Goal: Task Accomplishment & Management: Complete application form

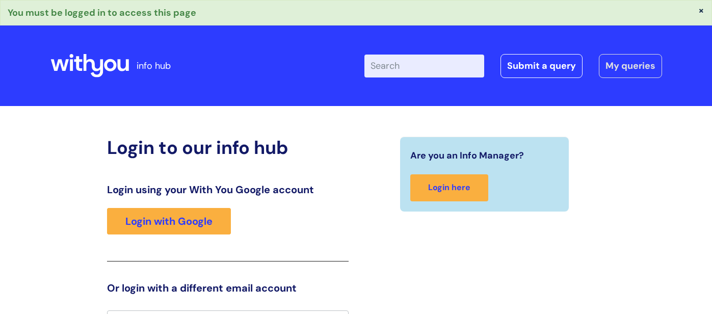
scroll to position [18, 0]
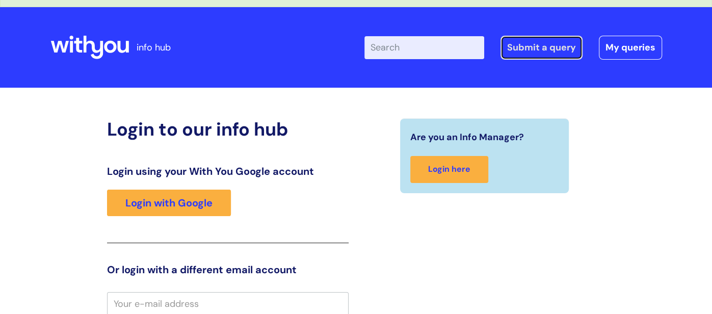
click at [525, 49] on link "Submit a query" at bounding box center [541, 47] width 82 height 23
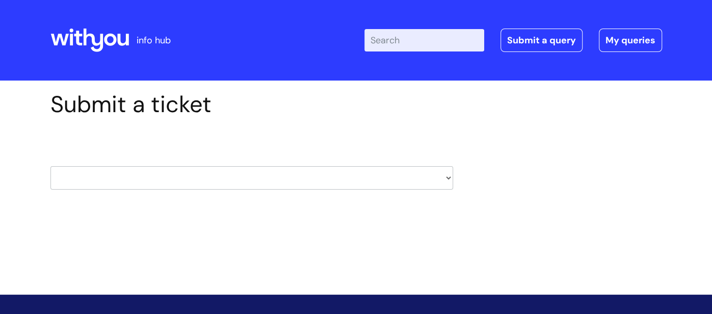
click at [437, 175] on select "HR / People IT and Support Clinical Drug Alerts Finance Accounts Data Support T…" at bounding box center [251, 177] width 403 height 23
select select "payroll"
click at [50, 166] on select "HR / People IT and Support Clinical Drug Alerts Finance Accounts Data Support T…" at bounding box center [251, 177] width 403 height 23
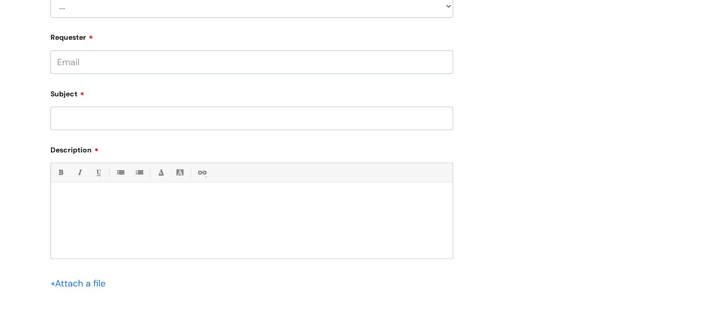
scroll to position [237, 0]
click at [207, 65] on input "Requester" at bounding box center [251, 61] width 403 height 23
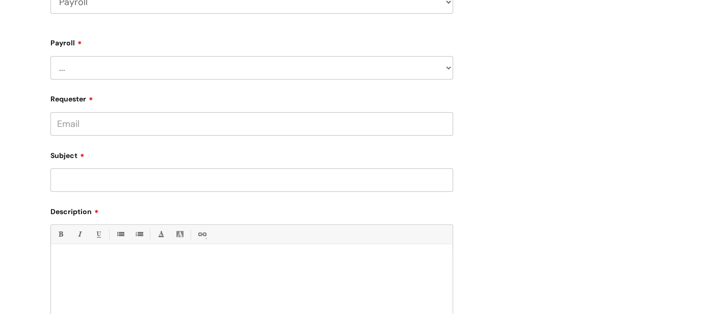
scroll to position [143, 0]
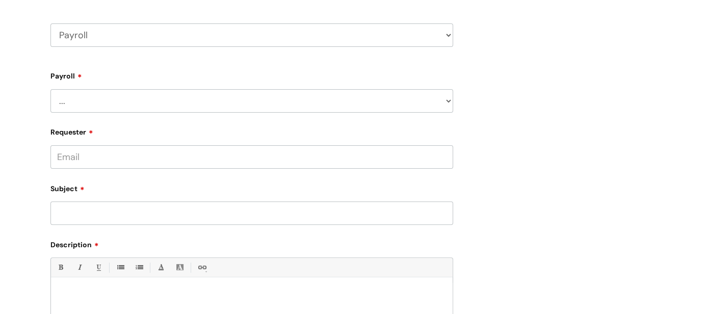
click at [441, 99] on select "... New Hires bank details/starter checklist forms Payroll queries Receiving in…" at bounding box center [251, 100] width 403 height 23
select select "Payroll queries"
click at [50, 89] on select "... New Hires bank details/starter checklist forms Payroll queries Receiving in…" at bounding box center [251, 100] width 403 height 23
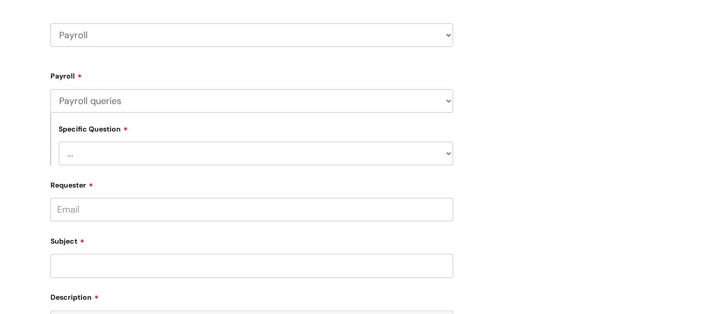
click at [197, 155] on select "... Changes queries Timesheet queries Salary and absence queries" at bounding box center [256, 153] width 394 height 23
select select "Salary and absence queries"
click at [59, 142] on select "... Changes queries Timesheet queries Salary and absence queries" at bounding box center [256, 153] width 394 height 23
click at [162, 210] on input "Requester" at bounding box center [251, 209] width 403 height 23
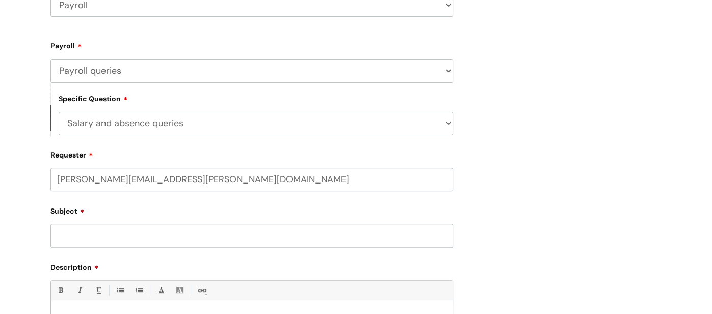
scroll to position [173, 0]
type input "laura.davidson-booth@wearewithyou.org.uk"
click at [104, 236] on input "Subject" at bounding box center [251, 234] width 403 height 23
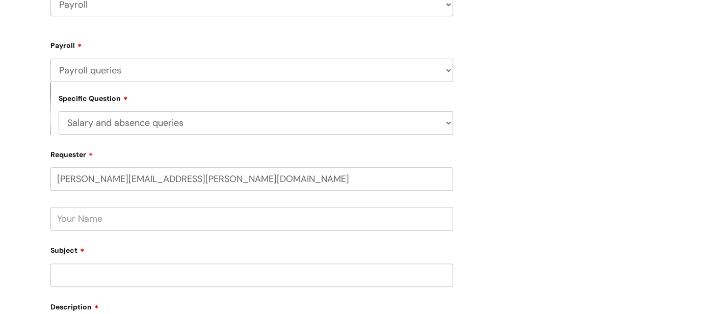
click at [132, 222] on input "text" at bounding box center [251, 218] width 403 height 23
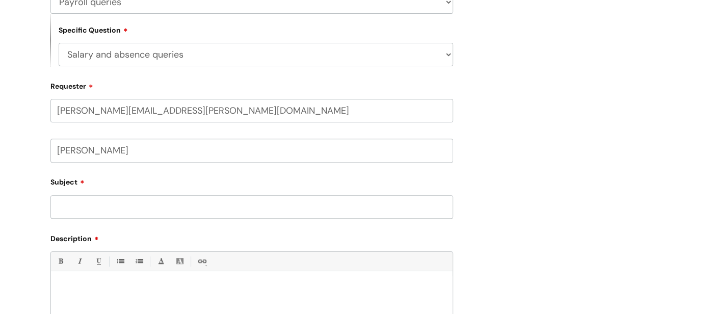
scroll to position [349, 0]
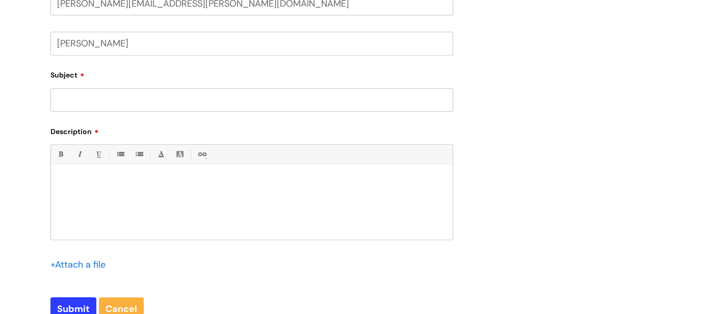
type input "Laura Davidson-Booth"
click at [124, 106] on input "Subject" at bounding box center [251, 99] width 403 height 23
type input "Payroll query"
click at [65, 168] on div "Bold (Ctrl-B) Italic (Ctrl-I) Underline(Ctrl-U) • Unordered List (Ctrl-Shift-7)…" at bounding box center [251, 192] width 403 height 96
click at [68, 184] on p at bounding box center [252, 181] width 386 height 9
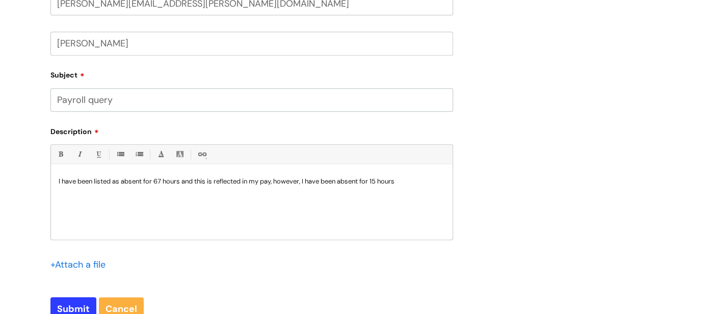
click at [325, 182] on p "I have been listed as absent for 67 hours and this is reflected in my pay, howe…" at bounding box center [252, 181] width 386 height 9
click at [418, 185] on p "I have been listed as absent for 67 hours and this is reflected in my pay, howe…" at bounding box center [252, 181] width 386 height 9
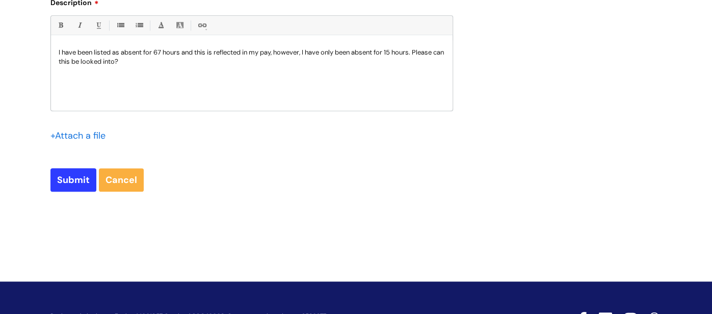
scroll to position [482, 0]
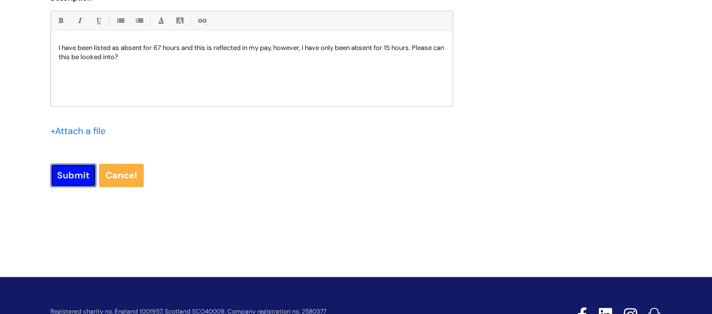
click at [69, 174] on input "Submit" at bounding box center [73, 175] width 46 height 23
type input "Please Wait..."
